Goal: Task Accomplishment & Management: Manage account settings

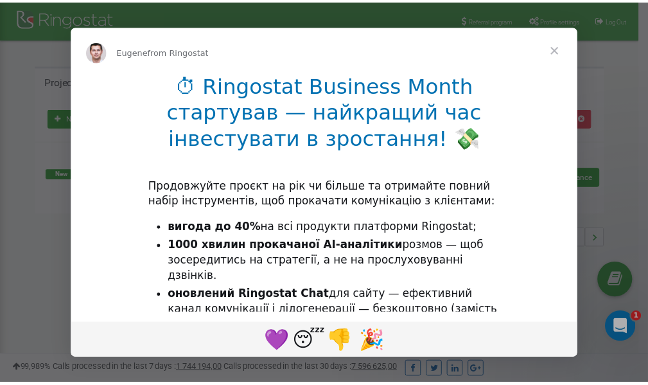
scroll to position [192, 0]
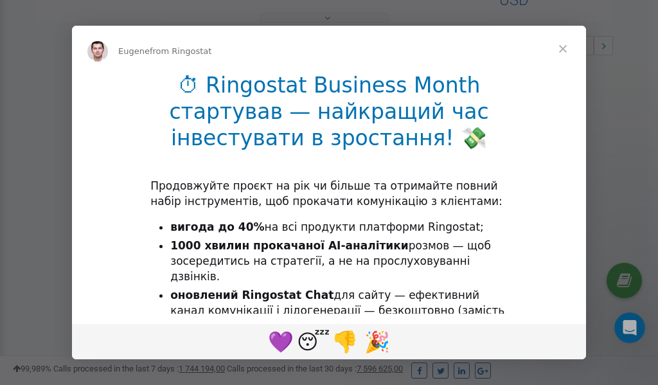
click at [564, 48] on span "Close" at bounding box center [562, 49] width 46 height 46
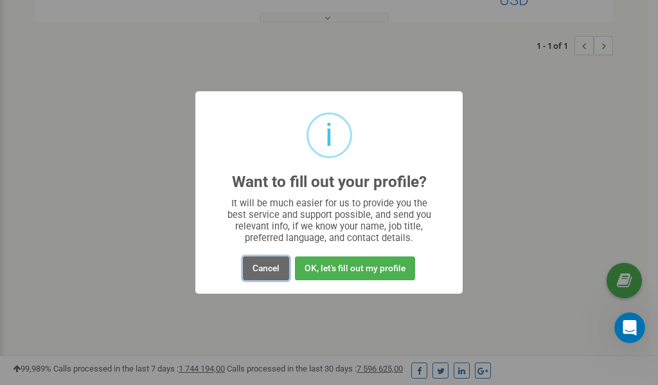
click at [266, 266] on button "Cancel" at bounding box center [266, 268] width 46 height 24
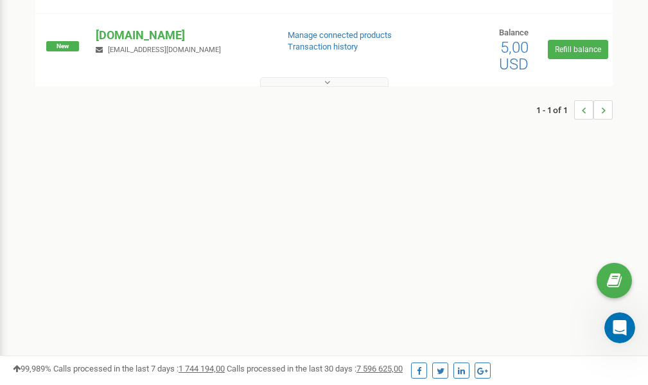
scroll to position [0, 0]
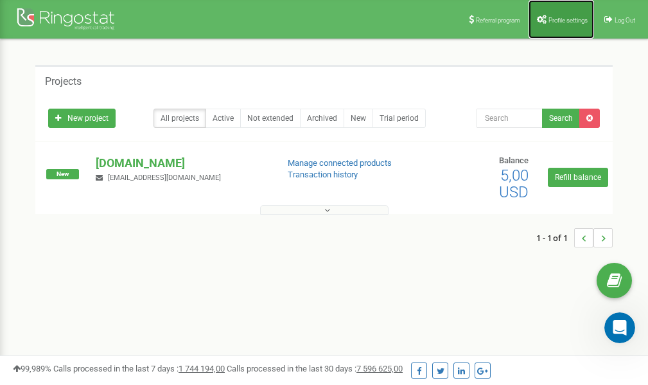
click at [561, 13] on link "Profile settings" at bounding box center [560, 19] width 65 height 39
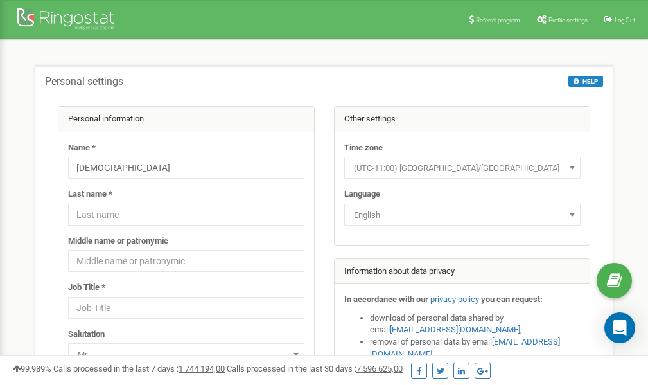
scroll to position [64, 0]
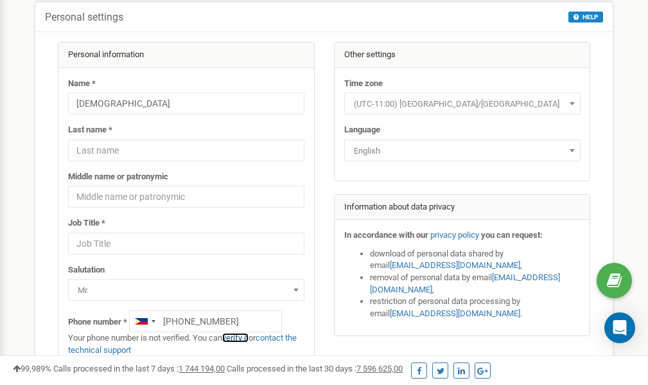
click at [241, 338] on link "verify it" at bounding box center [235, 338] width 26 height 10
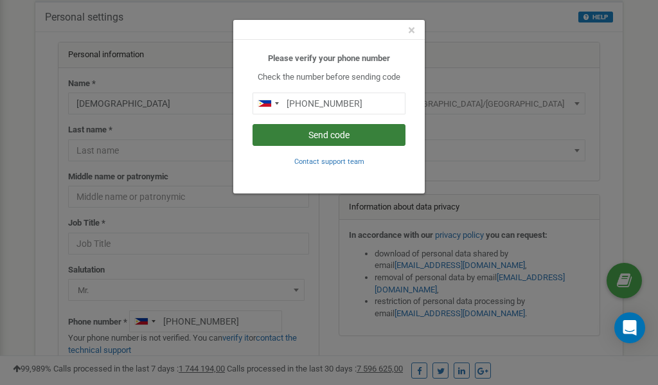
click at [328, 135] on button "Send code" at bounding box center [328, 135] width 153 height 22
